Goal: Task Accomplishment & Management: Manage account settings

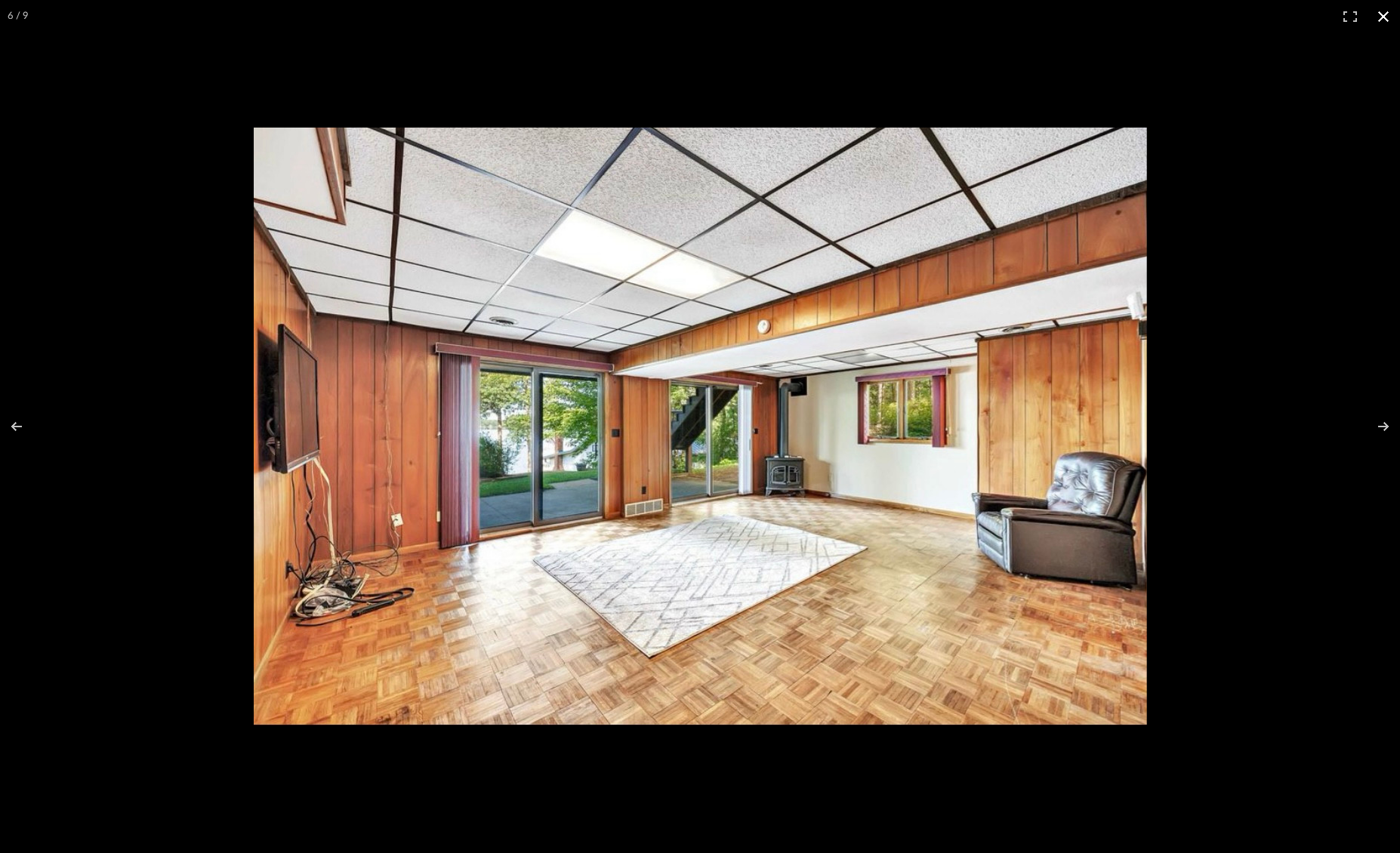
click at [1390, 16] on button at bounding box center [1383, 16] width 33 height 33
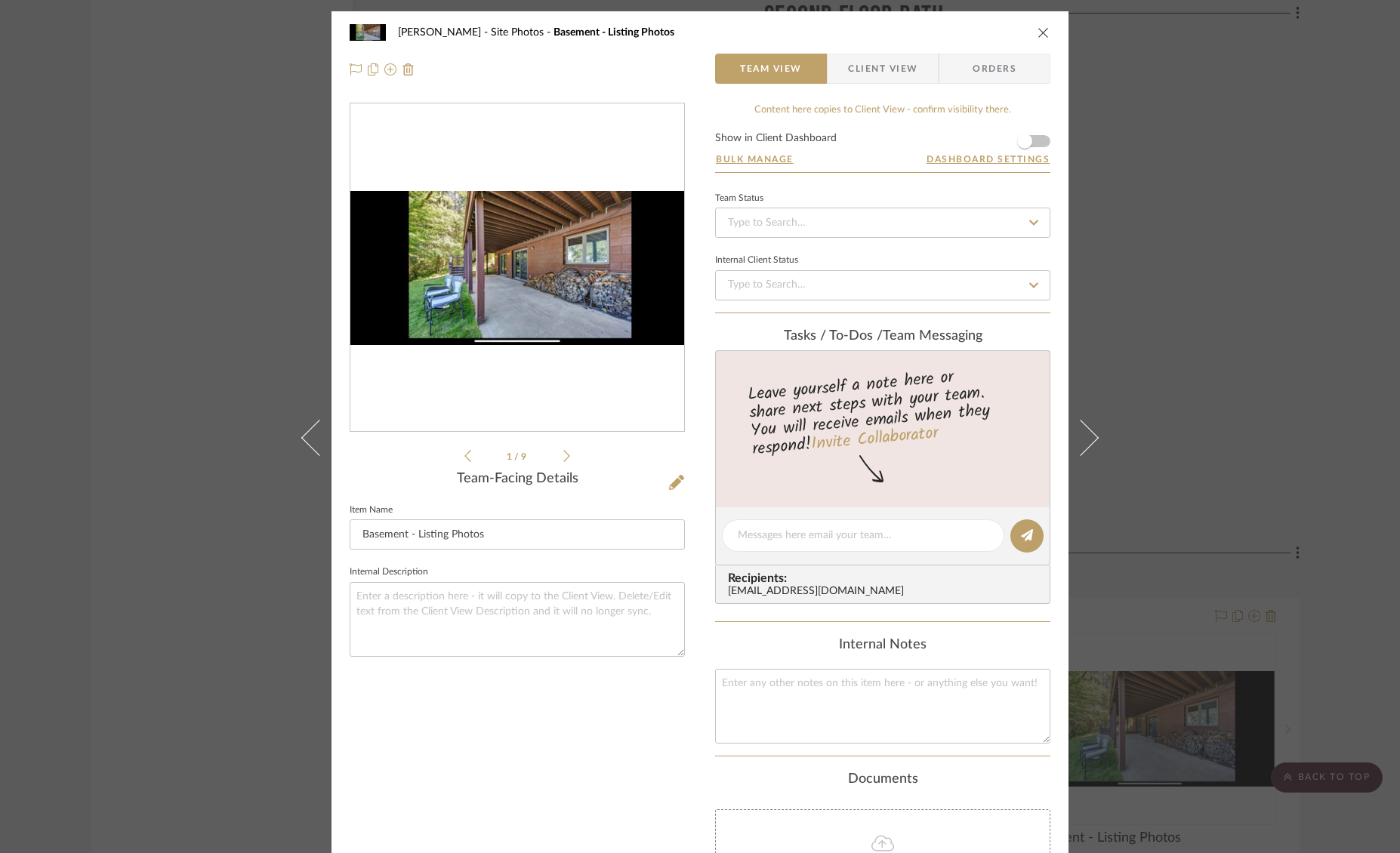
click at [1037, 31] on icon "close" at bounding box center [1042, 31] width 12 height 12
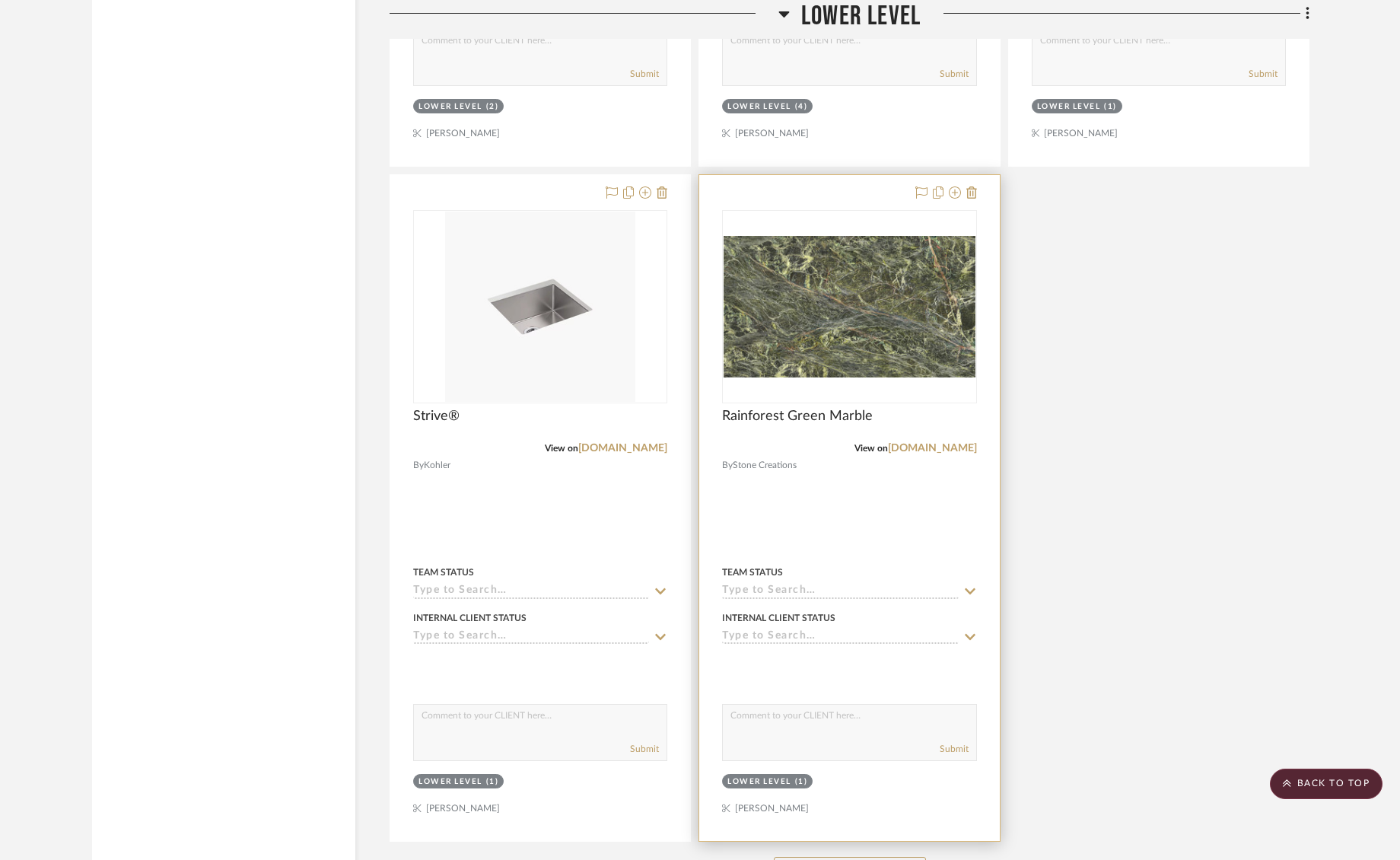
scroll to position [17364, 0]
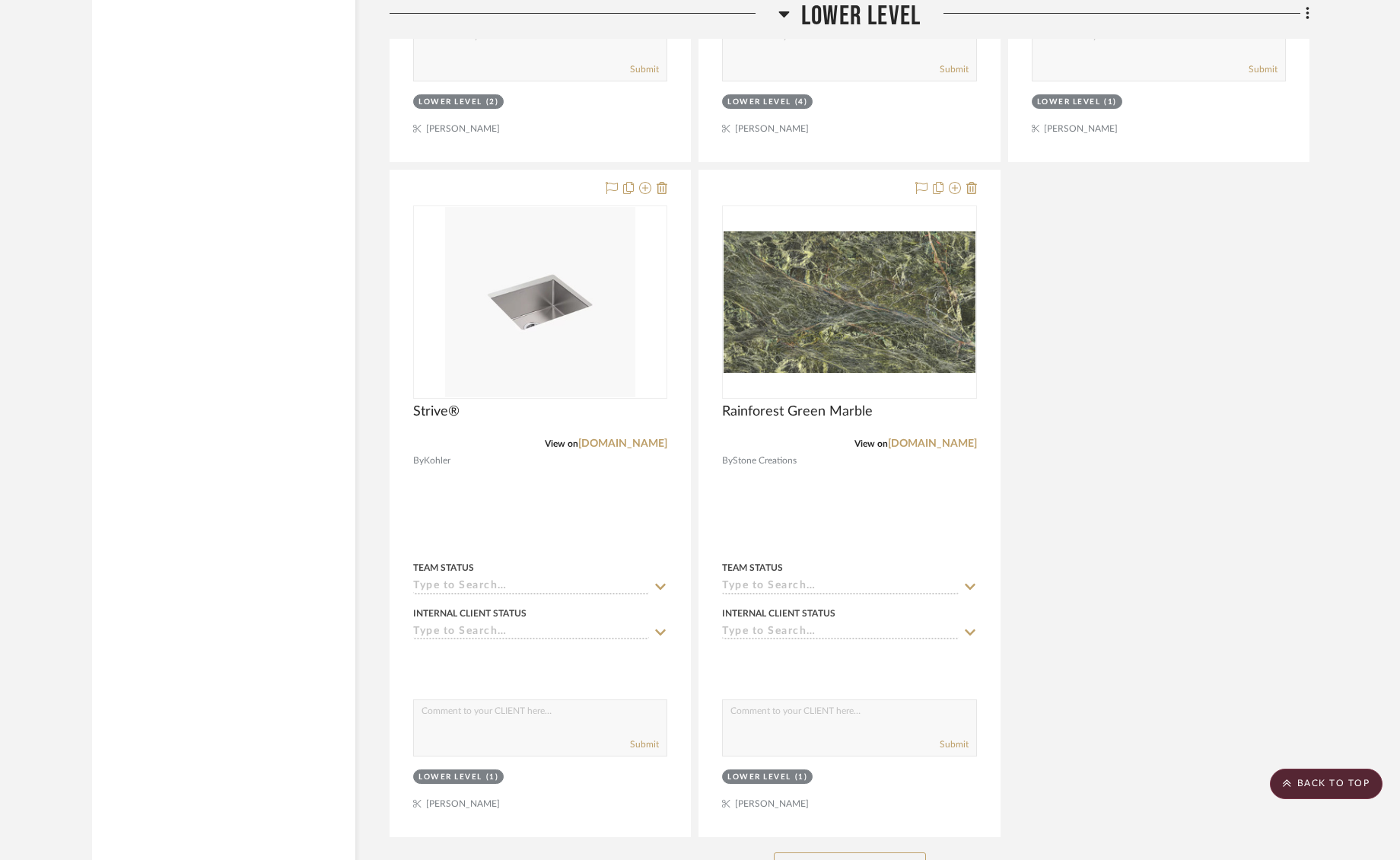
click at [834, 852] on button "See More" at bounding box center [850, 867] width 152 height 31
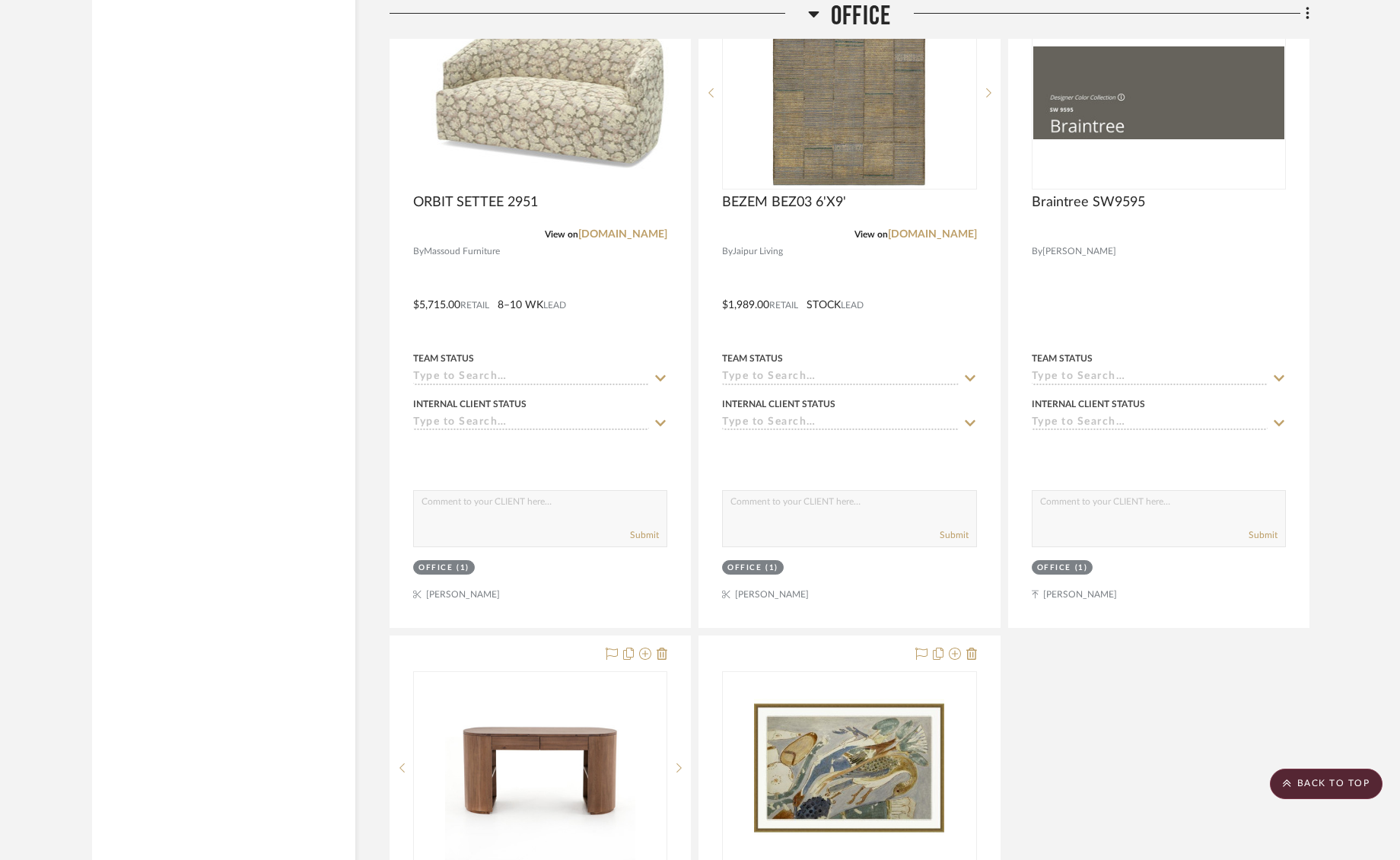
scroll to position [6857, 0]
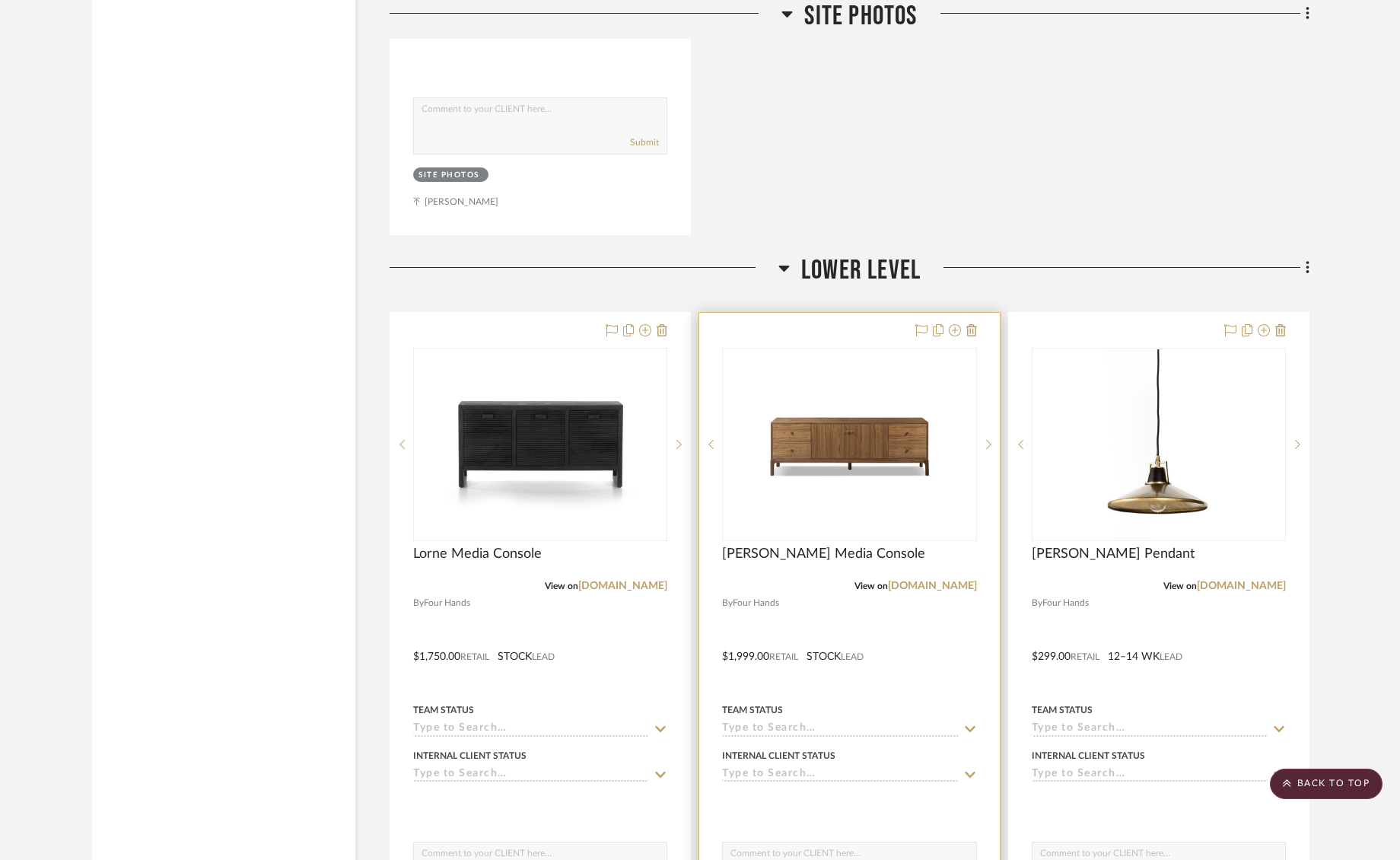
scroll to position [15872, 0]
click at [975, 321] on button at bounding box center [972, 330] width 11 height 18
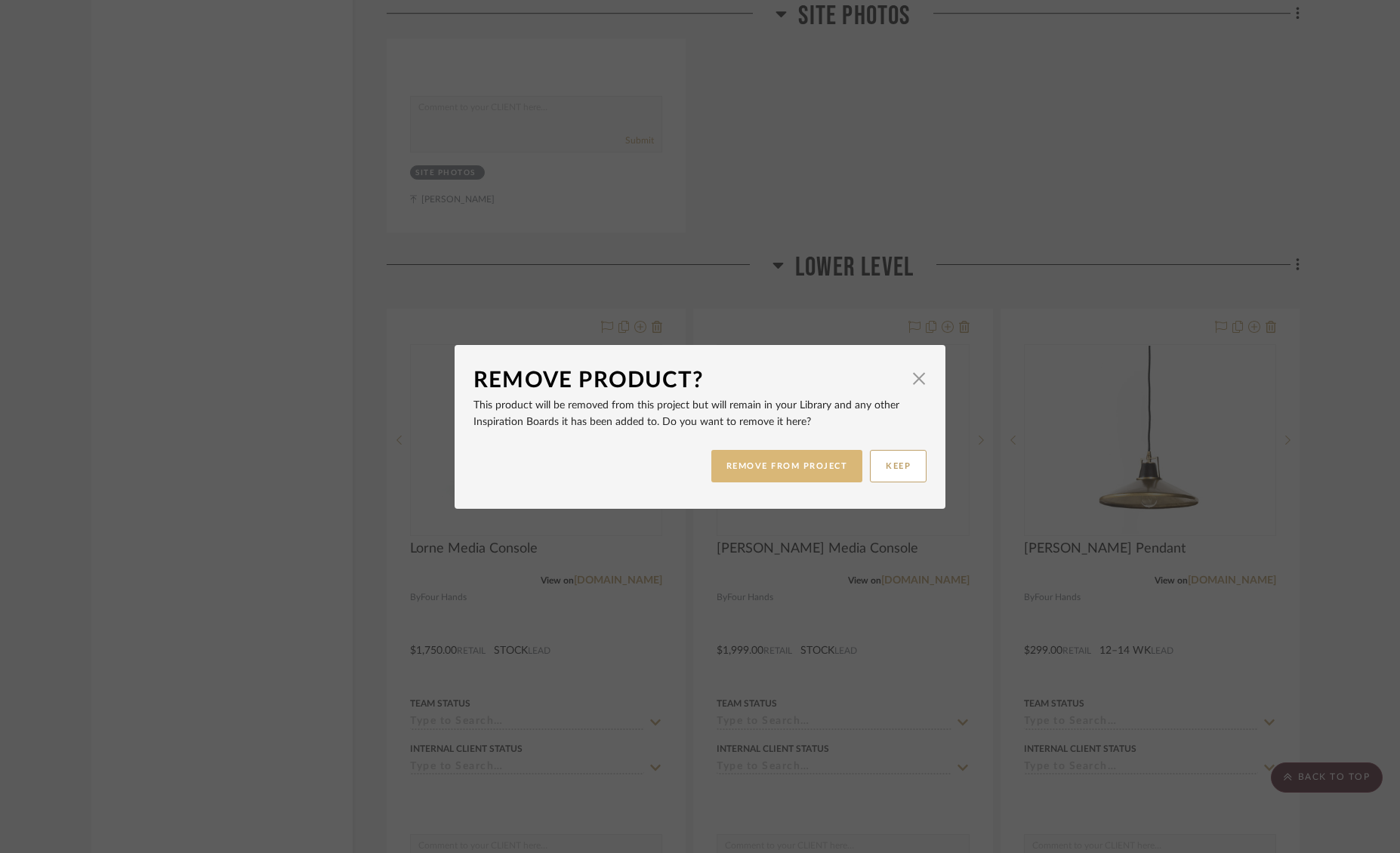
click at [811, 459] on button "REMOVE FROM PROJECT" at bounding box center [786, 466] width 151 height 32
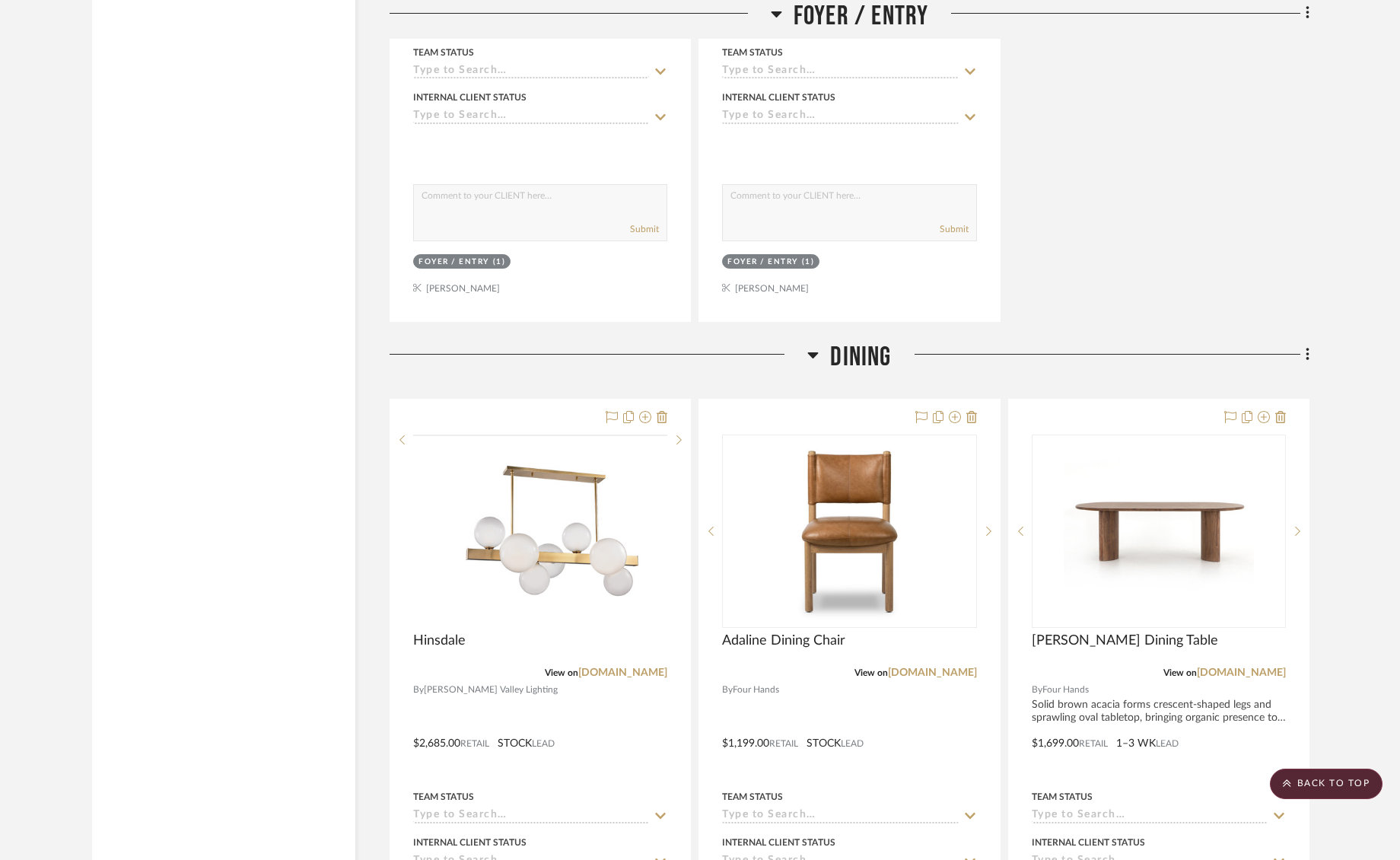
scroll to position [3441, 0]
